Goal: Transaction & Acquisition: Purchase product/service

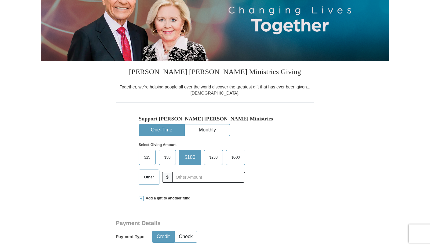
scroll to position [92, 0]
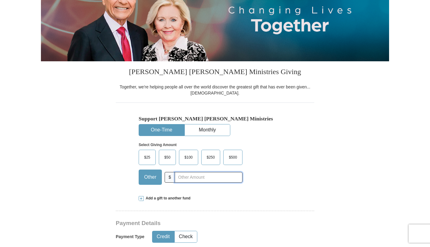
click at [196, 179] on input "text" at bounding box center [208, 177] width 68 height 11
click at [229, 173] on input "300.00" at bounding box center [208, 177] width 68 height 11
type input "300.00"
drag, startPoint x: 266, startPoint y: 168, endPoint x: 290, endPoint y: 163, distance: 25.0
click at [267, 167] on div "Select Giving Amount Amount must be a valid number The total gift cannot be les…" at bounding box center [214, 162] width 153 height 53
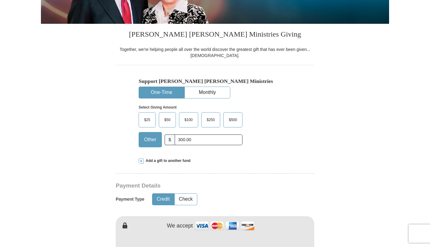
scroll to position [183, 0]
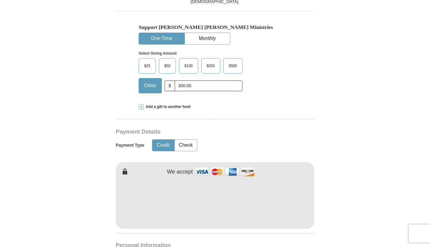
type input "[PERSON_NAME]"
type input "Young"
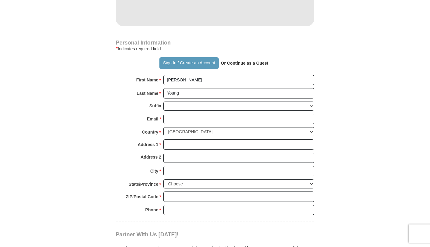
scroll to position [397, 0]
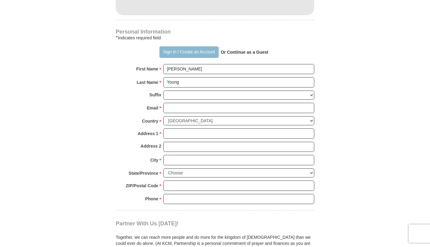
click at [189, 52] on button "Sign In / Create an Account" at bounding box center [188, 52] width 59 height 12
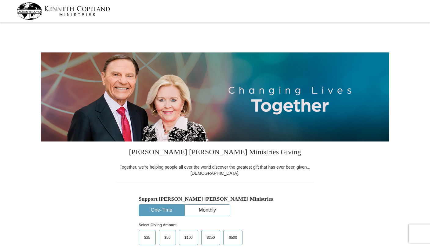
select select "NC"
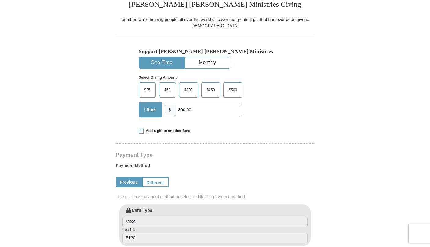
scroll to position [183, 0]
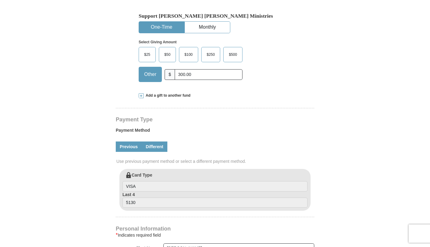
click at [158, 146] on link "Different" at bounding box center [155, 147] width 26 height 10
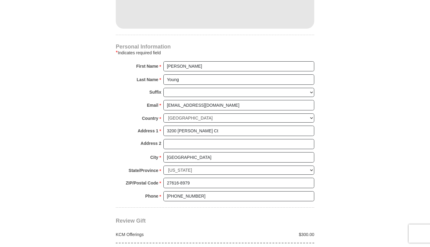
scroll to position [427, 0]
click at [253, 105] on input "sweetdreamsstudiosinc@gmail.com" at bounding box center [238, 105] width 151 height 10
click at [246, 103] on input "sweetdreamsstudiosinc@gmail.com" at bounding box center [238, 105] width 151 height 10
drag, startPoint x: 197, startPoint y: 102, endPoint x: 130, endPoint y: 102, distance: 67.4
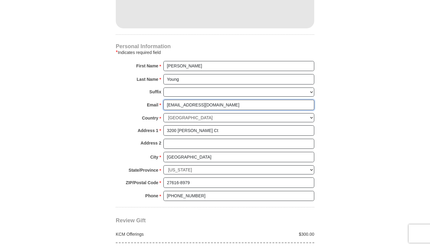
click at [130, 102] on div "Email * sweetdreamsstudiosinc@gmail.com Please enter Email The email address yo…" at bounding box center [215, 106] width 198 height 13
type input "deborah_a_young@hotmail.com"
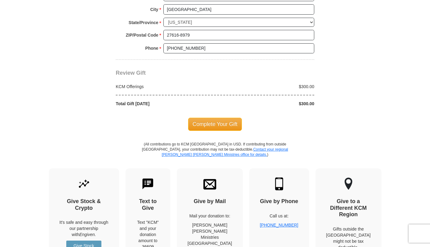
scroll to position [580, 0]
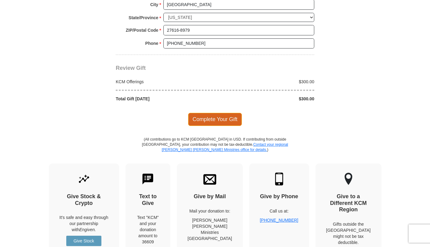
click at [215, 119] on span "Complete Your Gift" at bounding box center [215, 119] width 54 height 13
